Goal: Browse casually: Explore the website without a specific task or goal

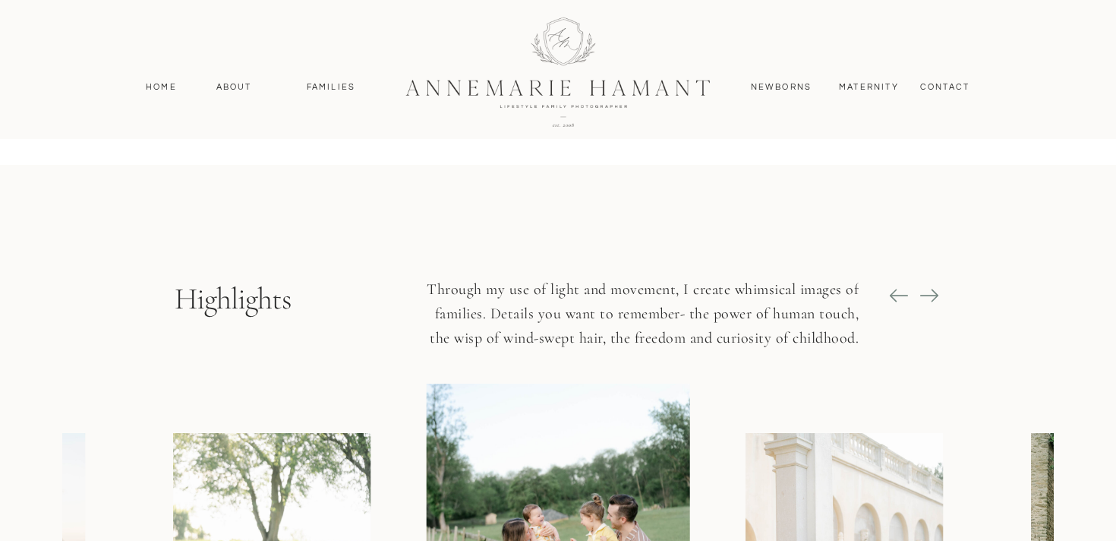
scroll to position [1585, 0]
click at [931, 295] on icon at bounding box center [929, 296] width 18 height 2
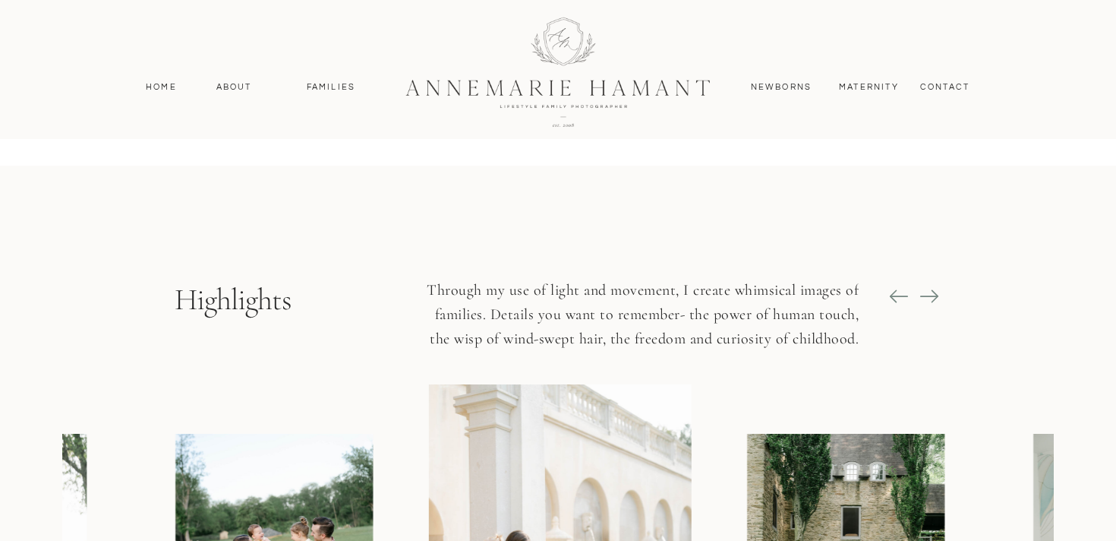
click at [927, 292] on icon at bounding box center [929, 296] width 21 height 21
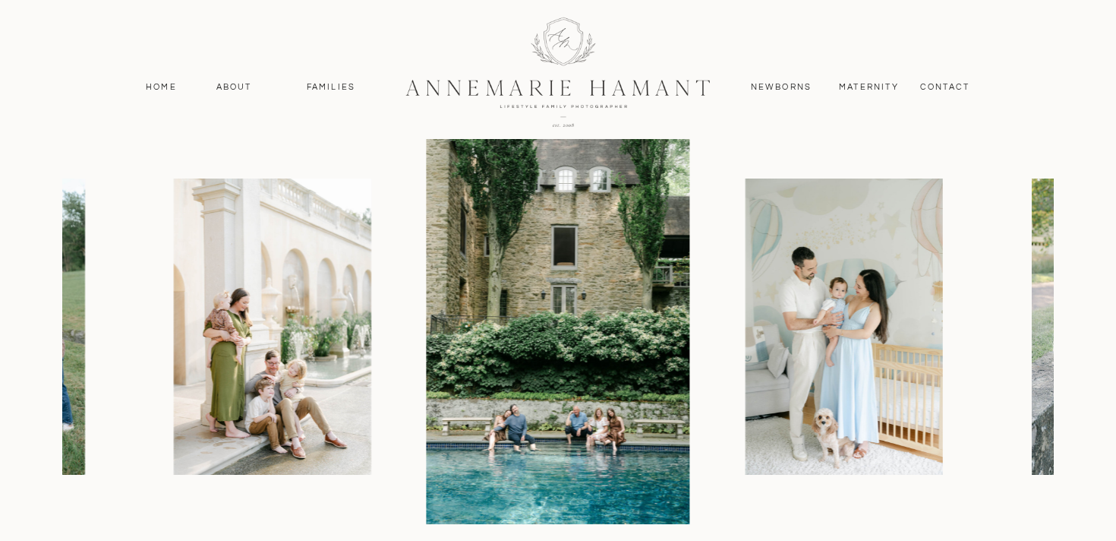
scroll to position [1841, 0]
click at [645, 393] on img at bounding box center [559, 325] width 264 height 395
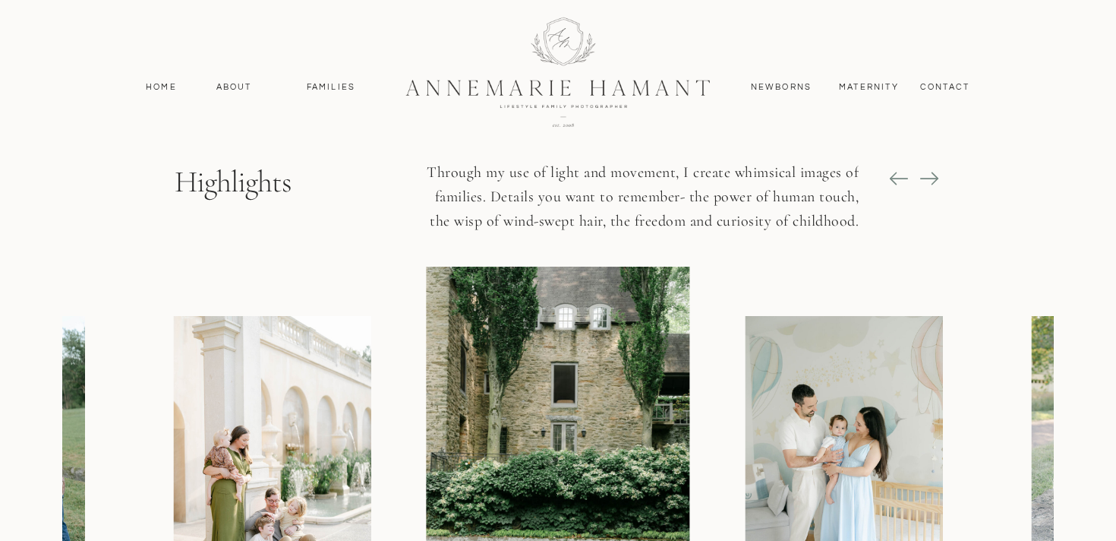
scroll to position [1693, 0]
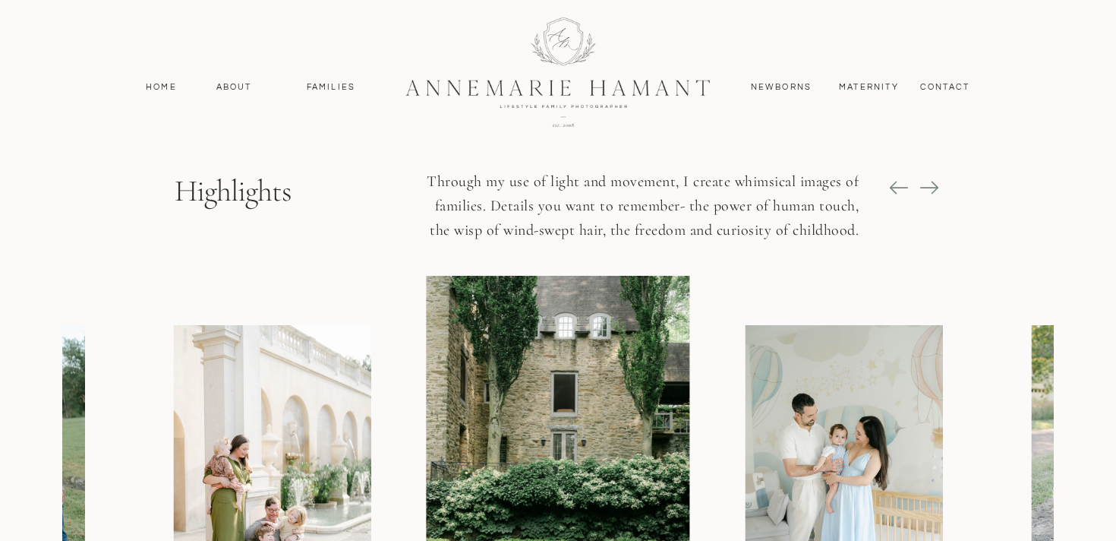
click at [930, 191] on icon at bounding box center [929, 187] width 21 height 21
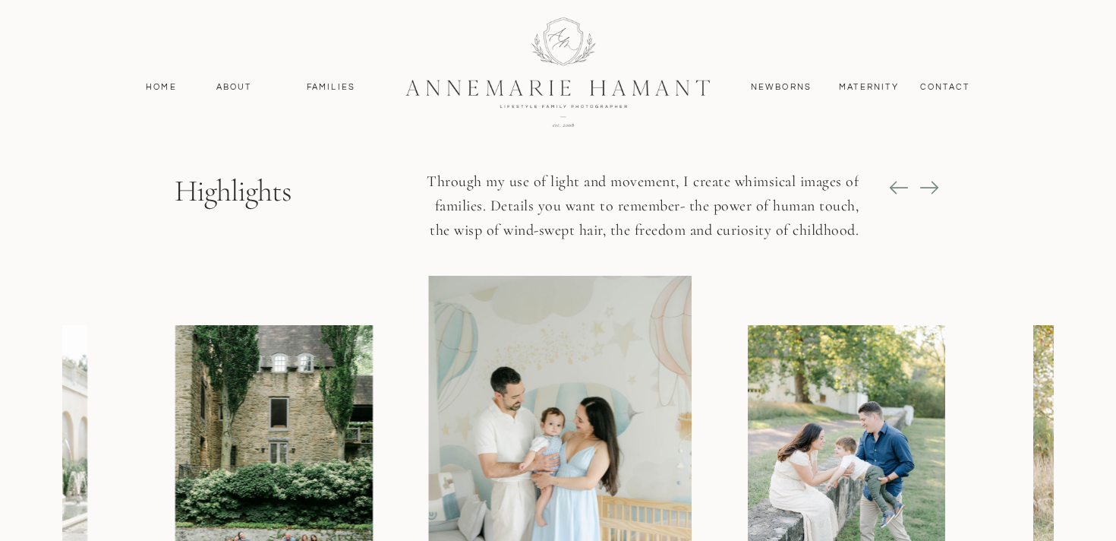
click at [930, 191] on icon at bounding box center [929, 187] width 21 height 21
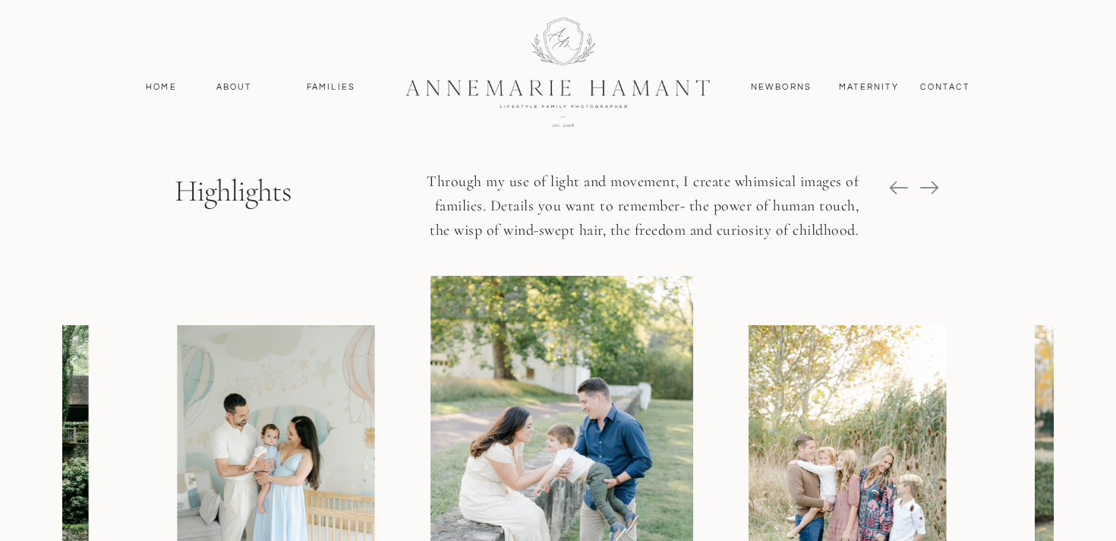
click at [930, 190] on icon at bounding box center [929, 187] width 21 height 21
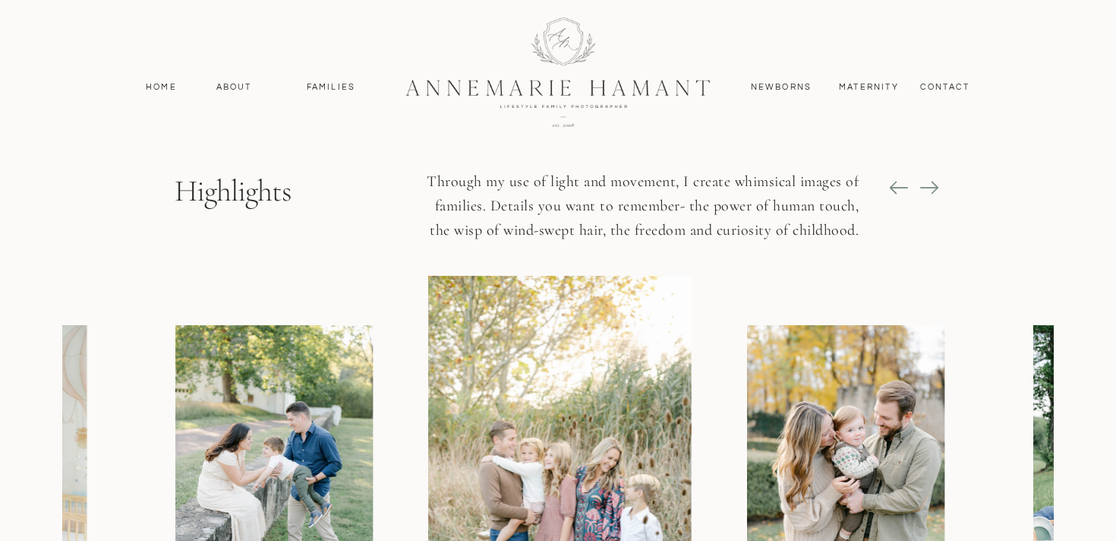
click at [930, 190] on icon at bounding box center [929, 187] width 21 height 21
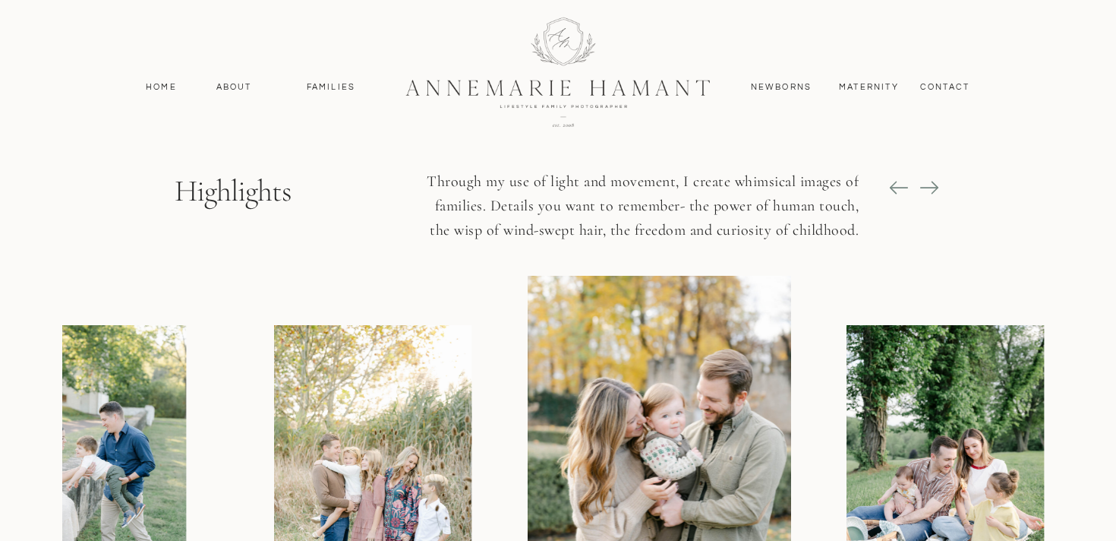
click at [930, 190] on icon at bounding box center [929, 187] width 21 height 21
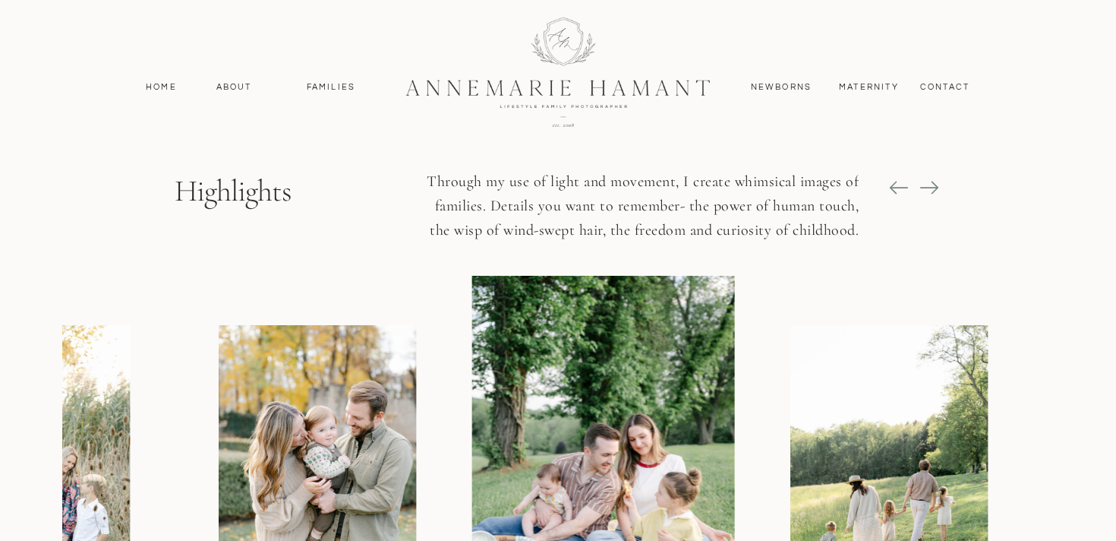
click at [930, 190] on icon at bounding box center [929, 187] width 21 height 21
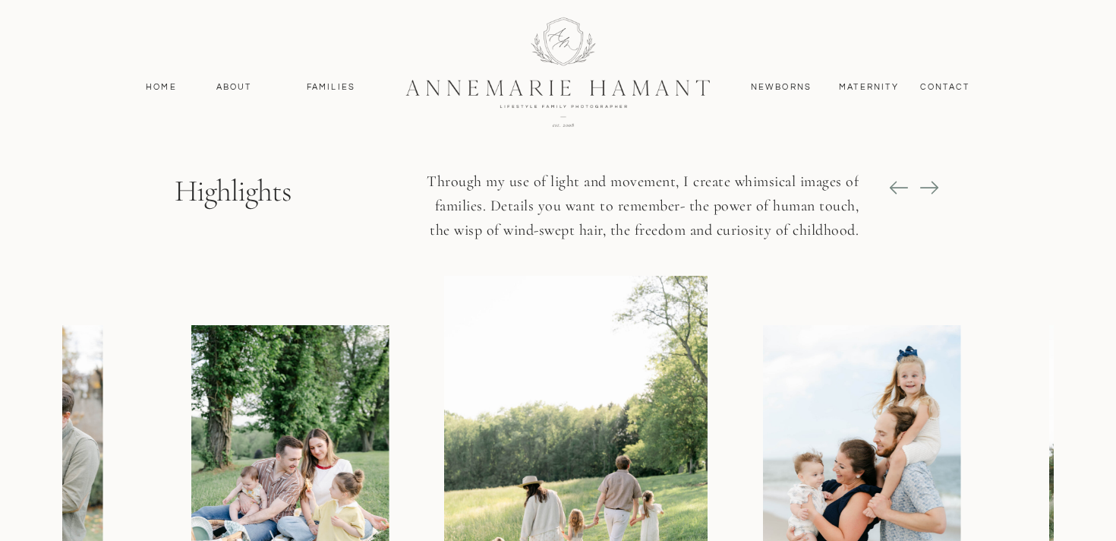
click at [930, 189] on icon at bounding box center [929, 187] width 21 height 21
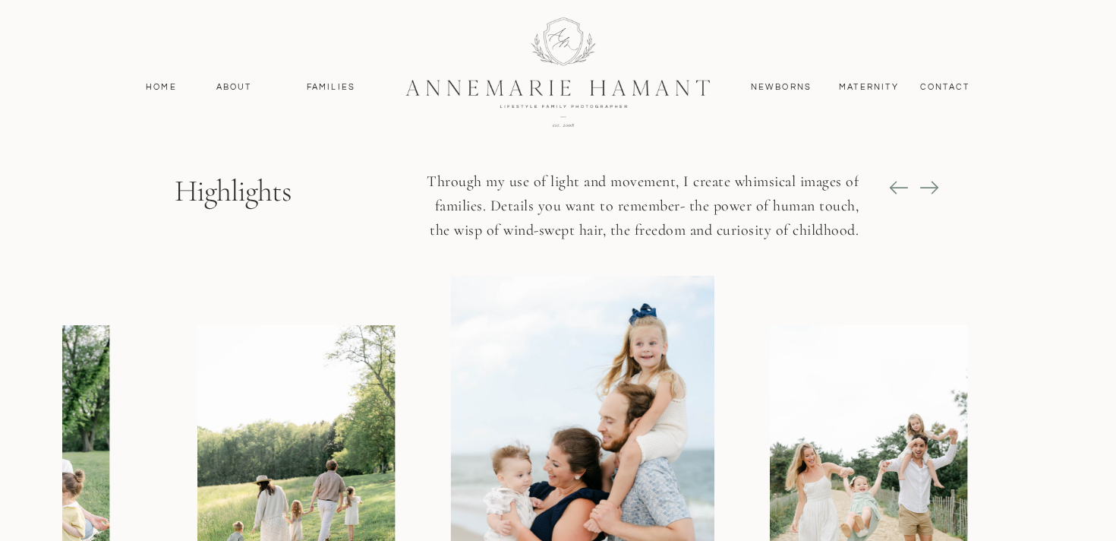
click at [930, 189] on icon at bounding box center [929, 187] width 21 height 21
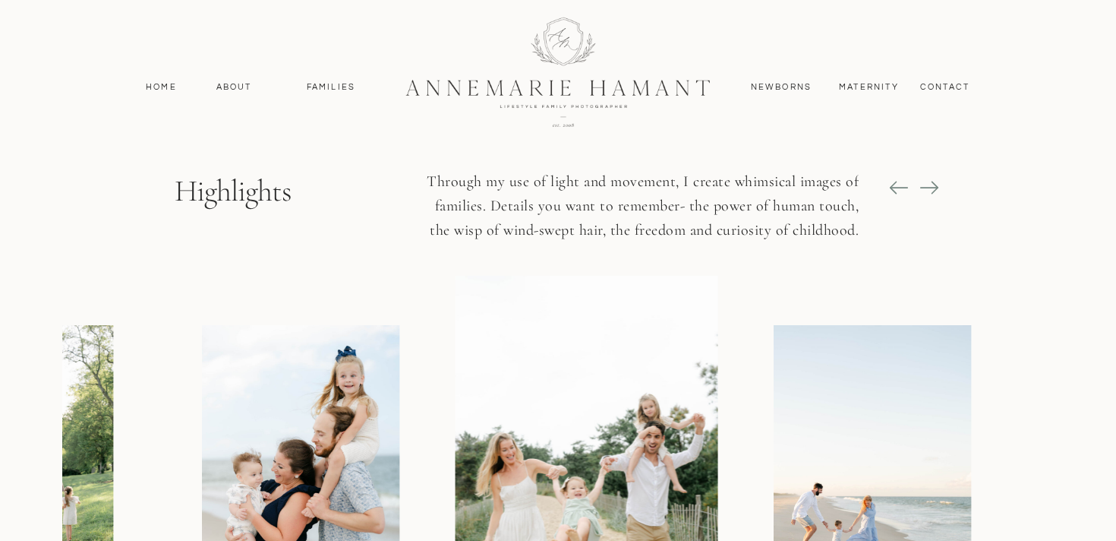
click at [930, 189] on icon at bounding box center [929, 187] width 21 height 21
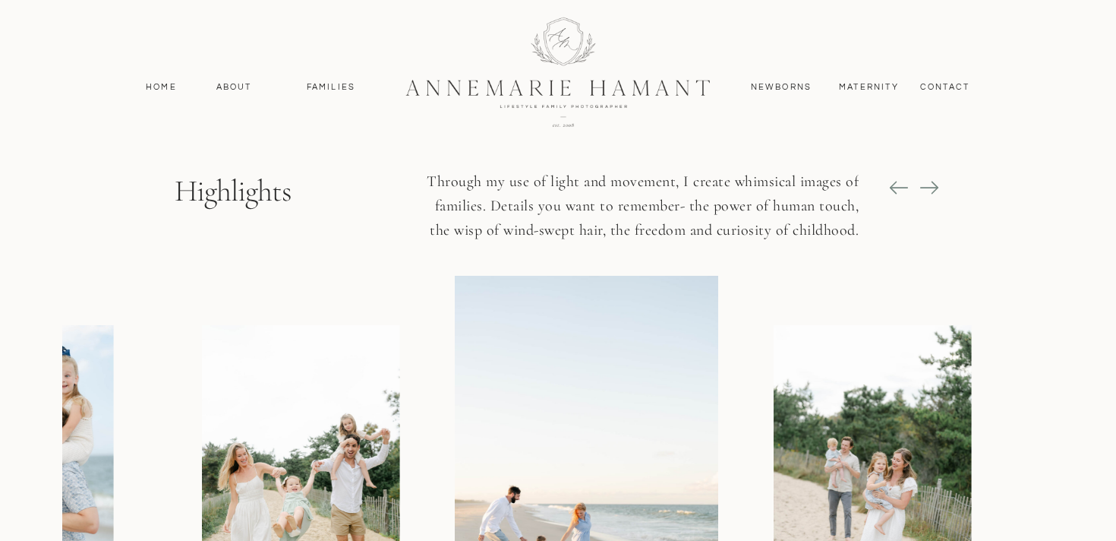
click at [930, 189] on icon at bounding box center [929, 187] width 21 height 21
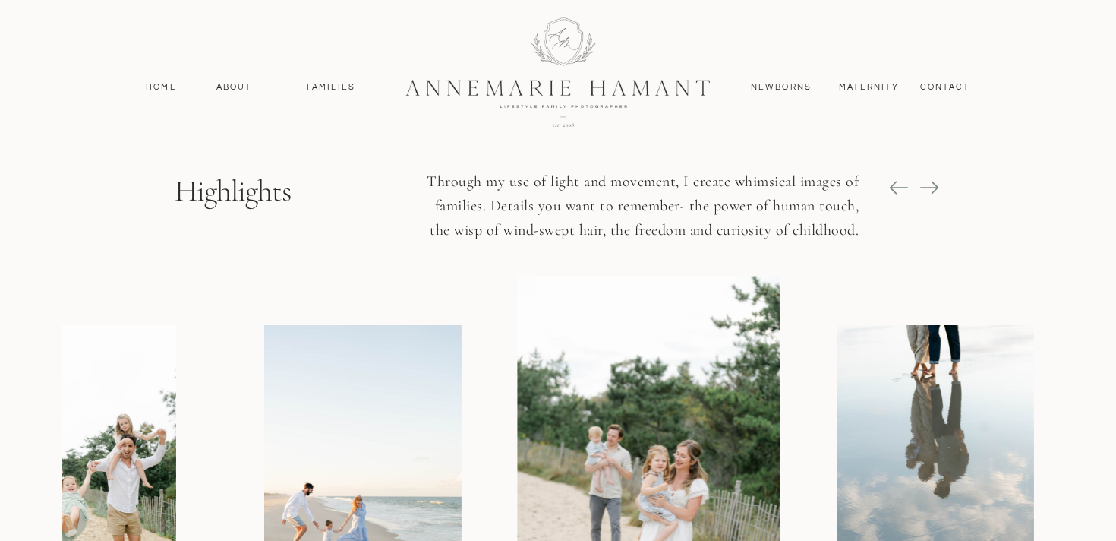
click at [930, 189] on icon at bounding box center [929, 187] width 21 height 21
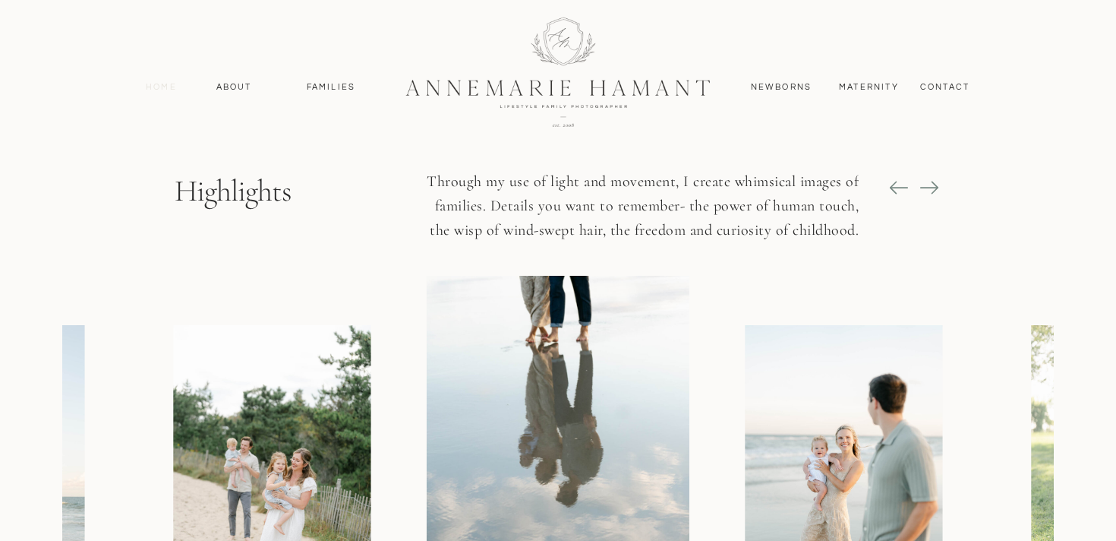
click at [158, 90] on nav "Home" at bounding box center [161, 87] width 45 height 14
